Goal: Task Accomplishment & Management: Use online tool/utility

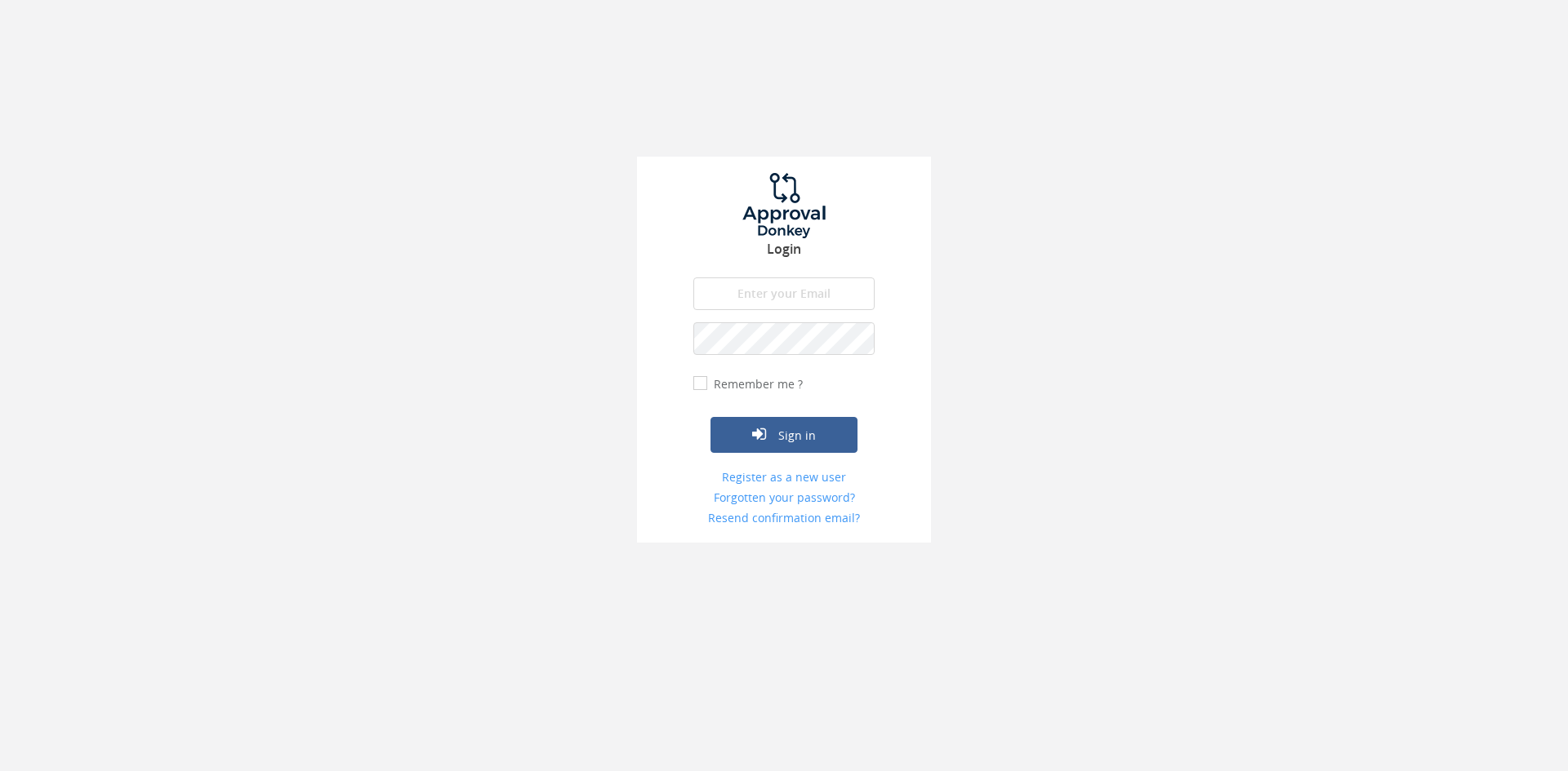
click at [774, 299] on input "email" at bounding box center [783, 294] width 181 height 33
type input "[EMAIL_ADDRESS][DOMAIN_NAME]"
click at [710, 417] on button "Sign in" at bounding box center [784, 435] width 147 height 36
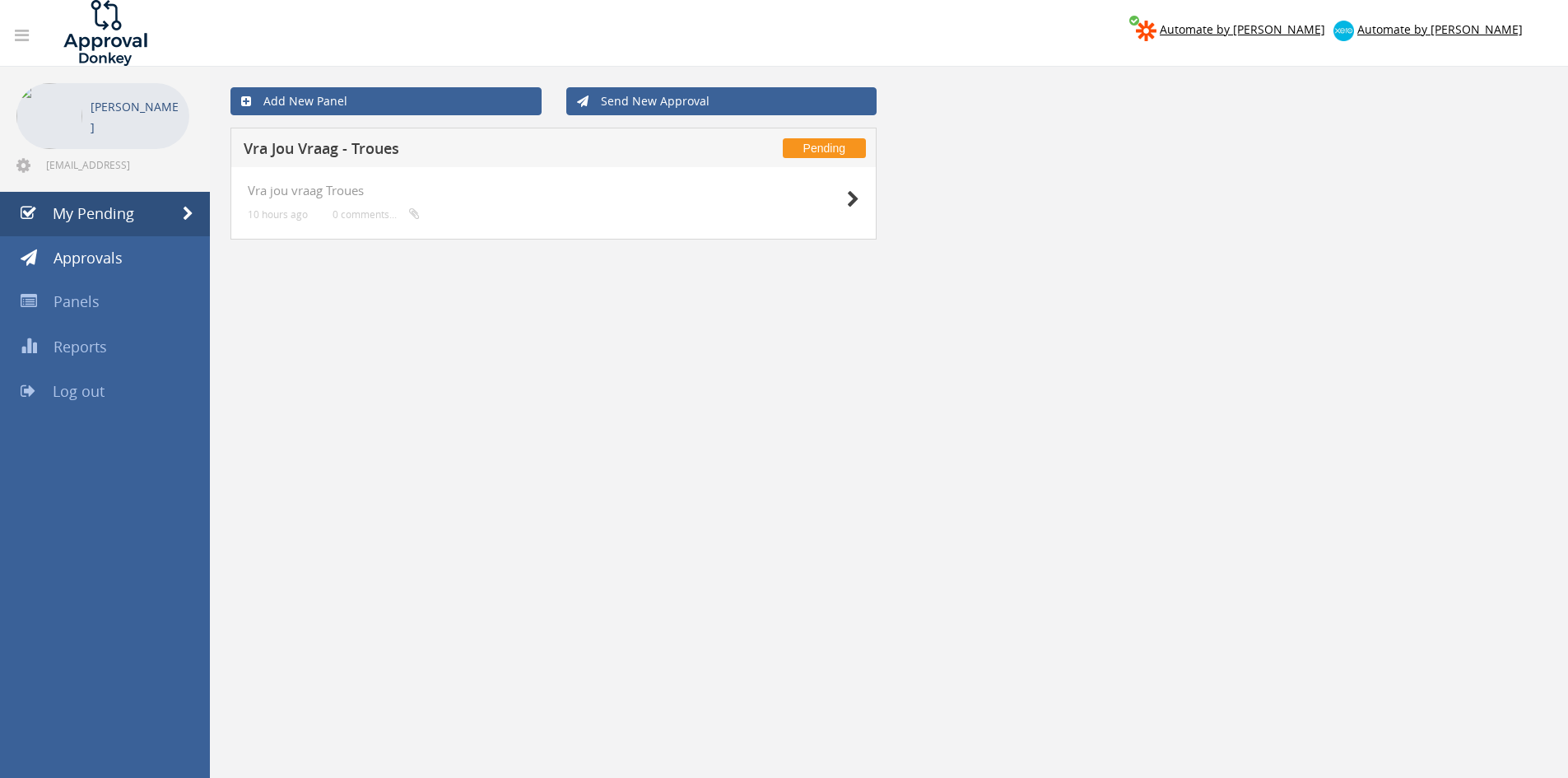
click at [859, 207] on div "Vra jou vraag Troues 10 hours ago 0 comments..." at bounding box center [553, 203] width 646 height 72
click at [857, 204] on icon at bounding box center [853, 199] width 12 height 18
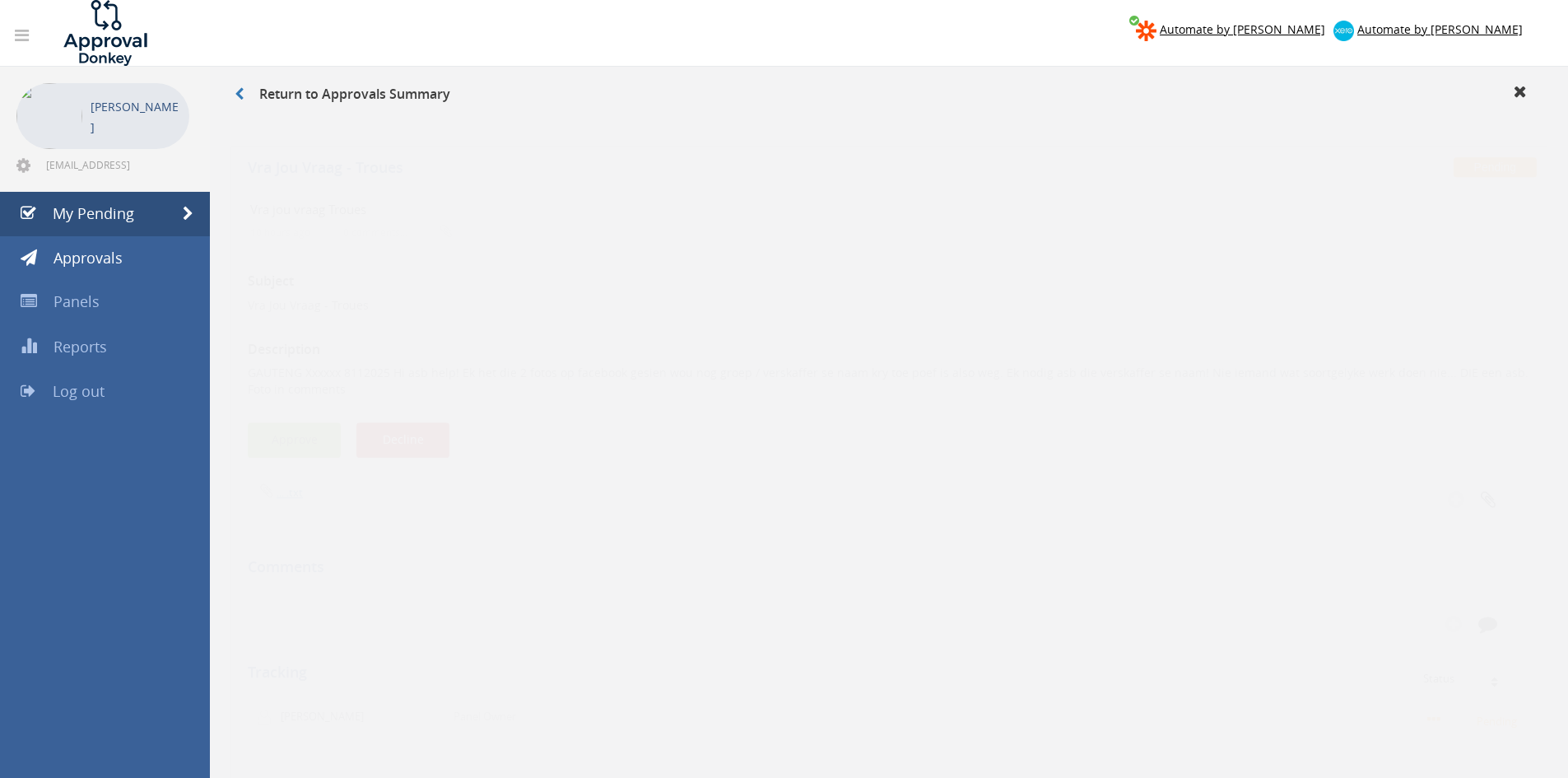
click at [313, 413] on button "Approve" at bounding box center [294, 425] width 93 height 35
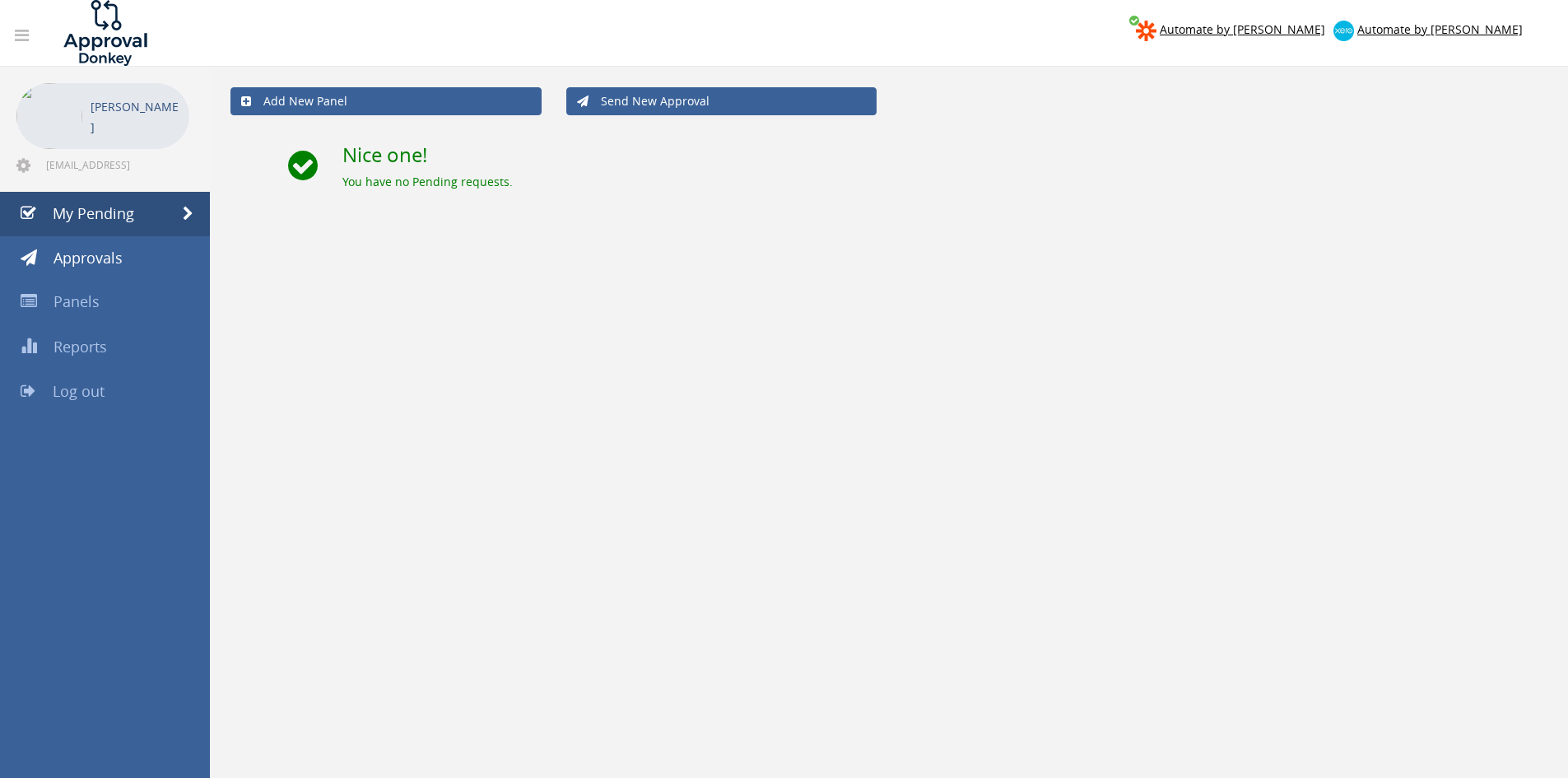
click at [85, 397] on span "Log out" at bounding box center [79, 390] width 52 height 19
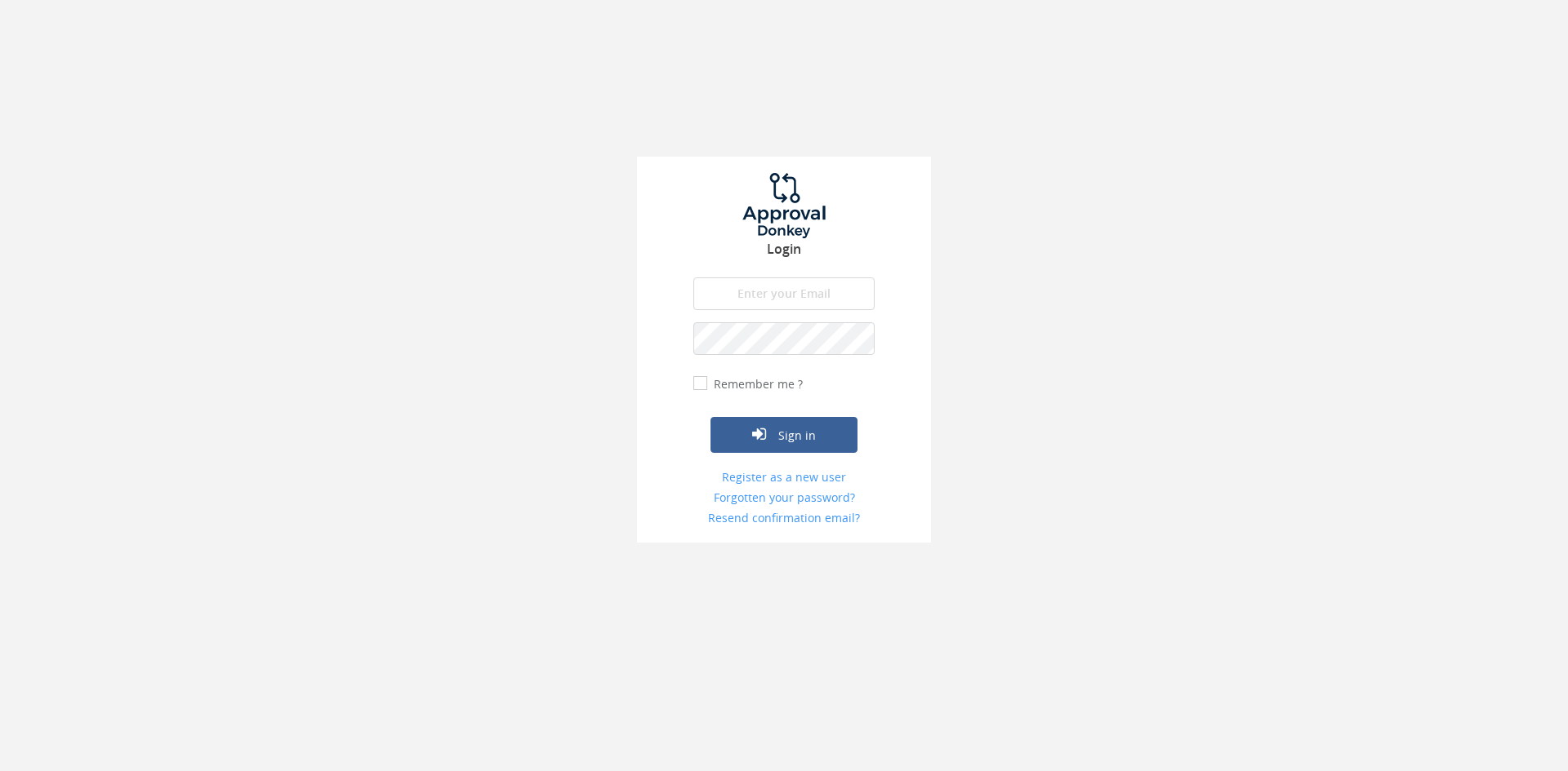
click at [756, 302] on input "email" at bounding box center [783, 294] width 181 height 33
type input "[EMAIL_ADDRESS][DOMAIN_NAME]"
click at [710, 417] on button "Sign in" at bounding box center [784, 435] width 147 height 36
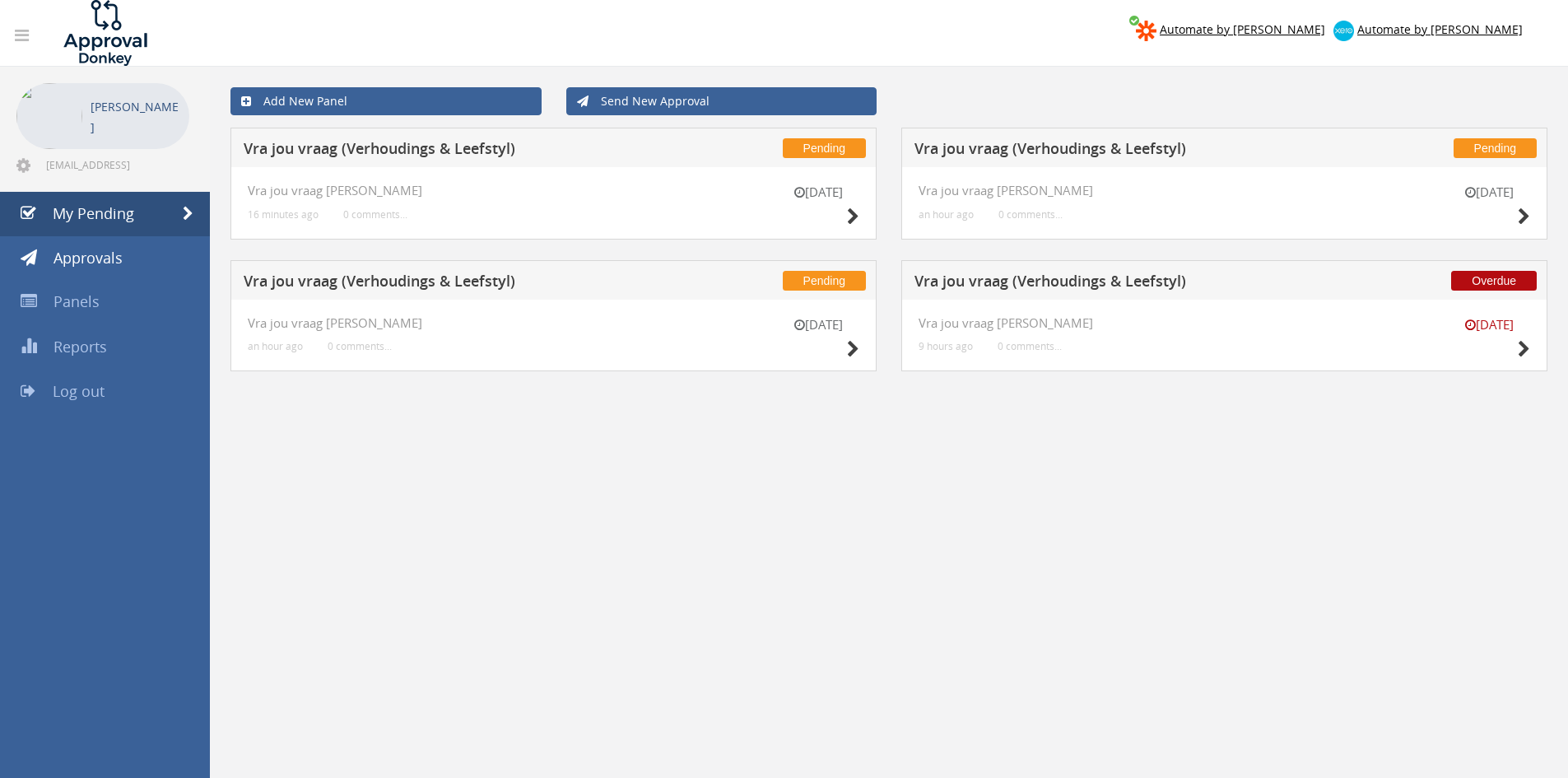
click at [1534, 354] on div "[DATE] Vra jou vraag [PERSON_NAME] 9 hours ago 0 comments..." at bounding box center [1224, 336] width 646 height 72
click at [1514, 344] on div "[DATE]" at bounding box center [1489, 339] width 82 height 47
click at [1518, 346] on icon at bounding box center [1524, 350] width 12 height 18
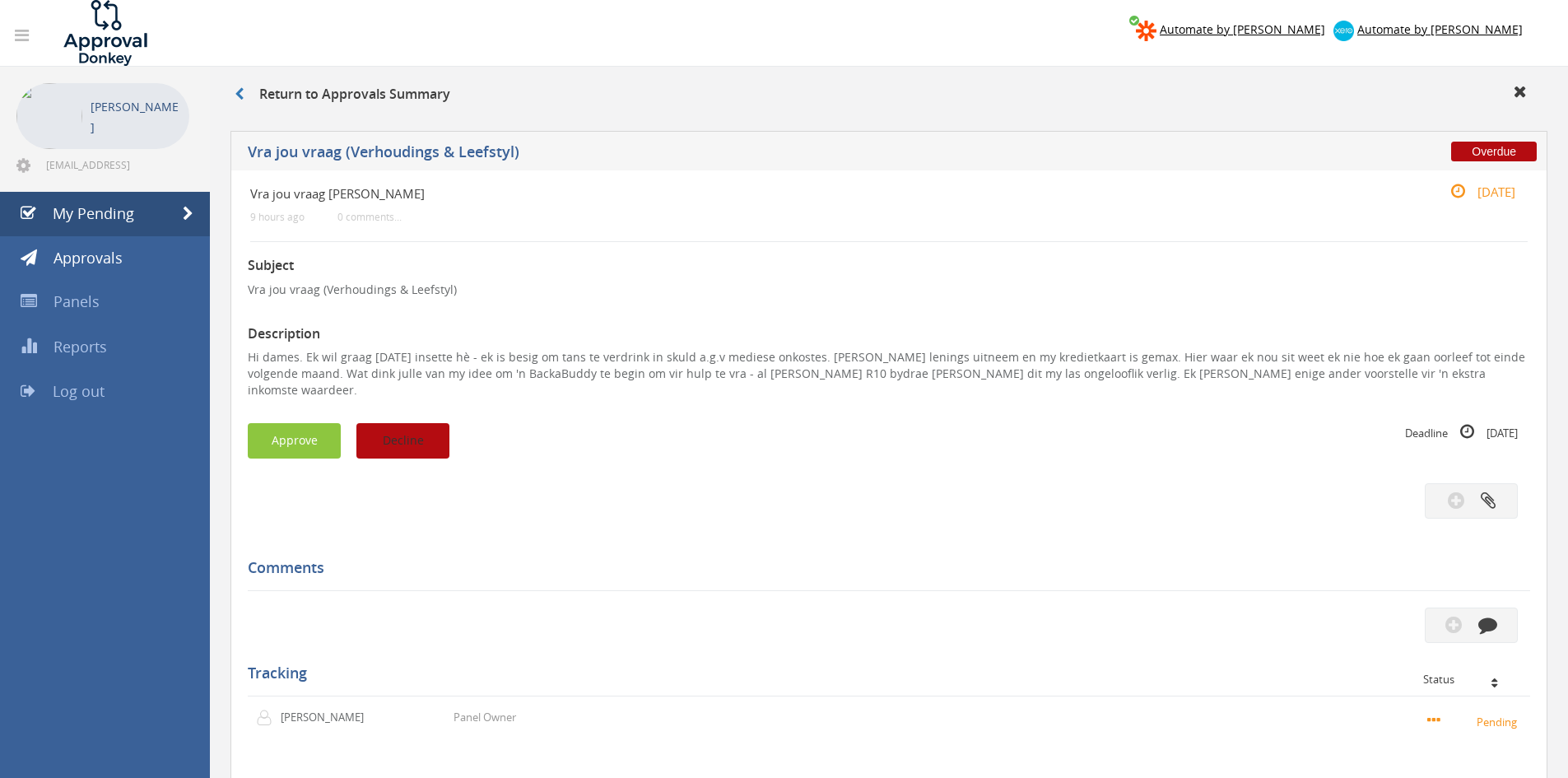
drag, startPoint x: 428, startPoint y: 415, endPoint x: 878, endPoint y: 427, distance: 450.2
click at [878, 427] on div "Approve Decline" at bounding box center [568, 441] width 641 height 35
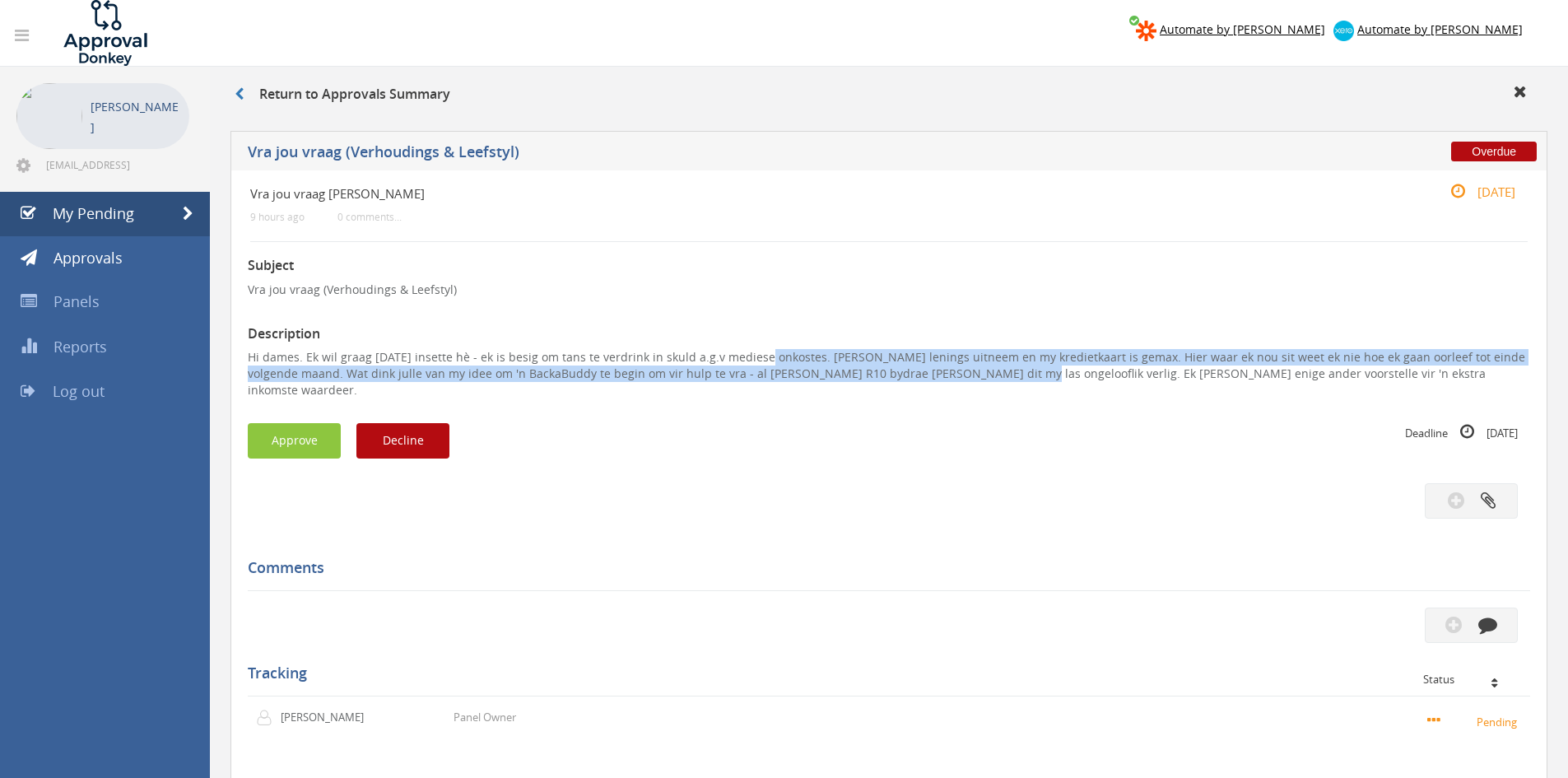
drag, startPoint x: 945, startPoint y: 377, endPoint x: 749, endPoint y: 358, distance: 196.9
click at [749, 358] on p "Hi dames. Ek wil graag [DATE] insette hè - ek is besig om tans te verdrink in s…" at bounding box center [889, 374] width 1283 height 49
click at [919, 376] on p "Hi dames. Ek wil graag [DATE] insette hè - ek is besig om tans te verdrink in s…" at bounding box center [889, 374] width 1283 height 49
drag, startPoint x: 952, startPoint y: 376, endPoint x: 320, endPoint y: 368, distance: 632.1
click at [243, 358] on div "Vra jou vraag [PERSON_NAME] 9 hours ago 0 comments... [DATE] Subject Vra jou vr…" at bounding box center [889, 546] width 1317 height 751
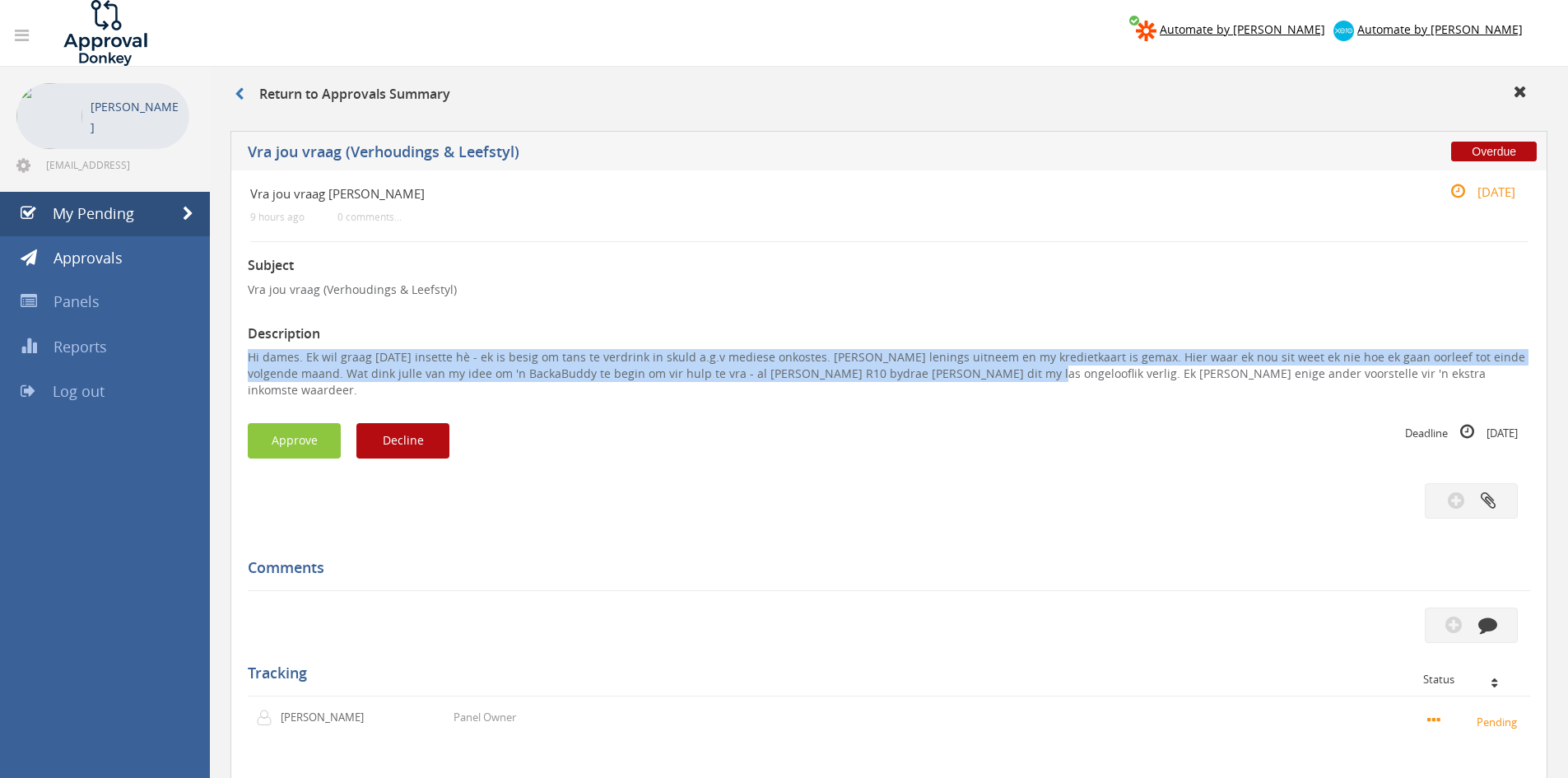
copy p "Hi dames. Ek wil graag [DATE] insette hè - ek is besig om tans te verdrink in s…"
click at [373, 427] on button "Decline" at bounding box center [403, 441] width 93 height 35
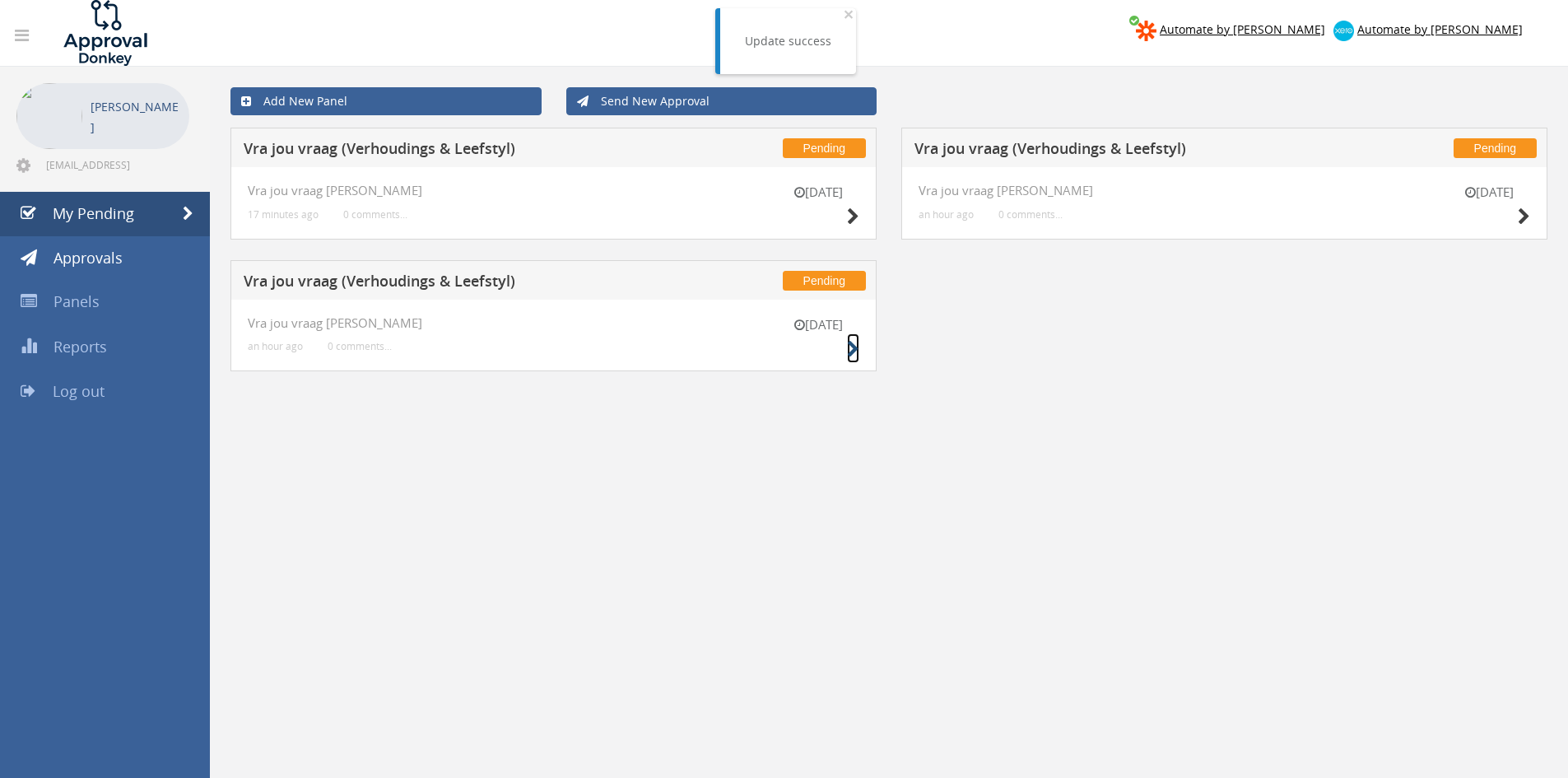
click at [851, 351] on icon at bounding box center [853, 350] width 12 height 18
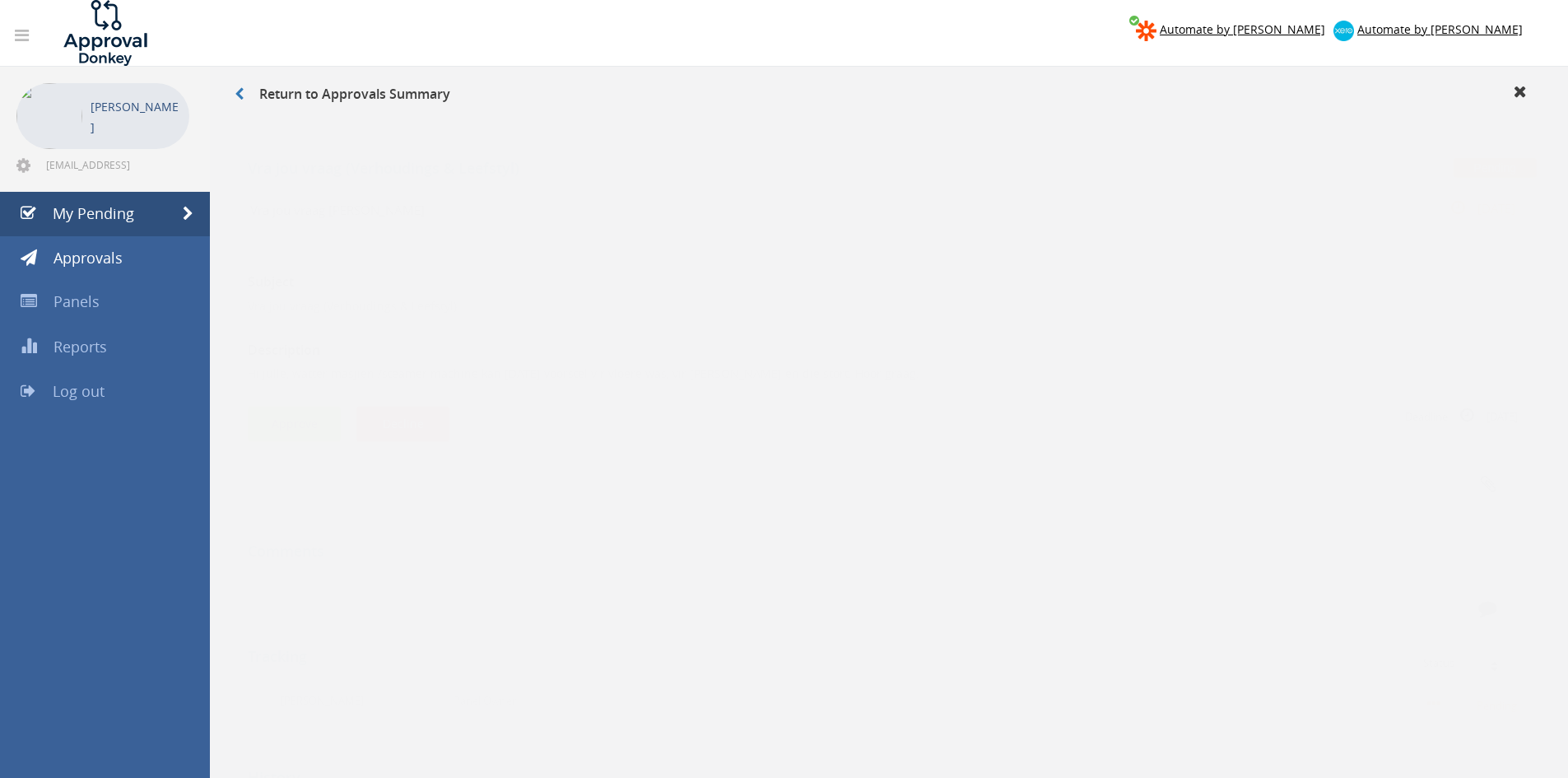
click at [268, 411] on button "Approve" at bounding box center [294, 408] width 93 height 35
